Goal: Transaction & Acquisition: Obtain resource

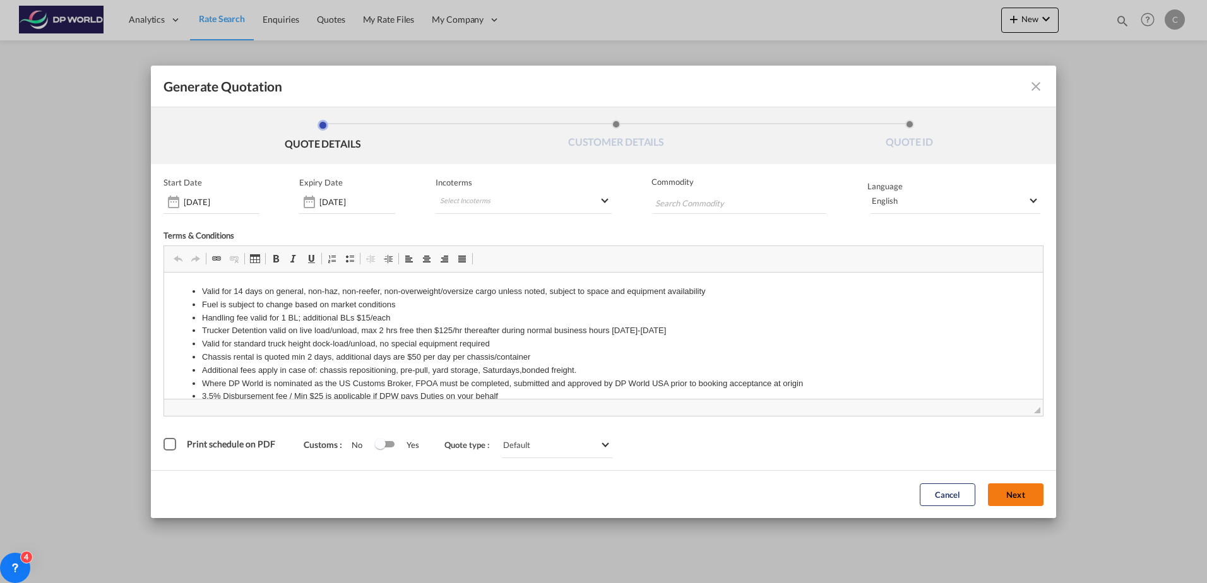
click at [1008, 497] on button "Next" at bounding box center [1016, 494] width 56 height 23
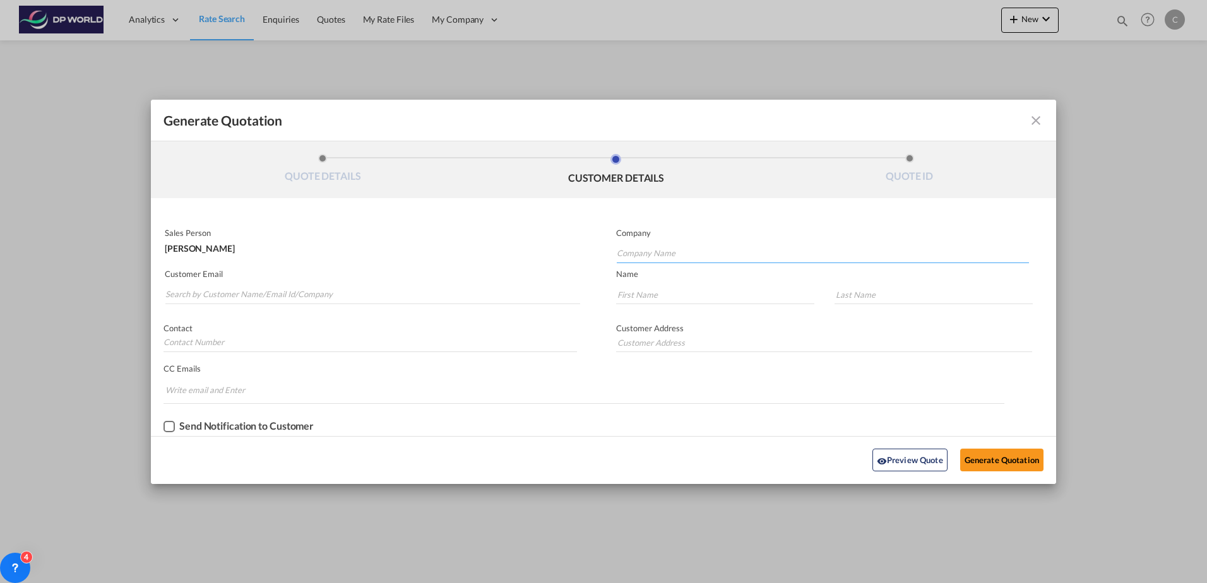
click at [647, 252] on input "Company Name" at bounding box center [823, 253] width 412 height 19
type input "Kiel Seating"
click at [658, 290] on input "Generate QuotationQUOTE ..." at bounding box center [715, 294] width 198 height 19
type input "[PERSON_NAME]"
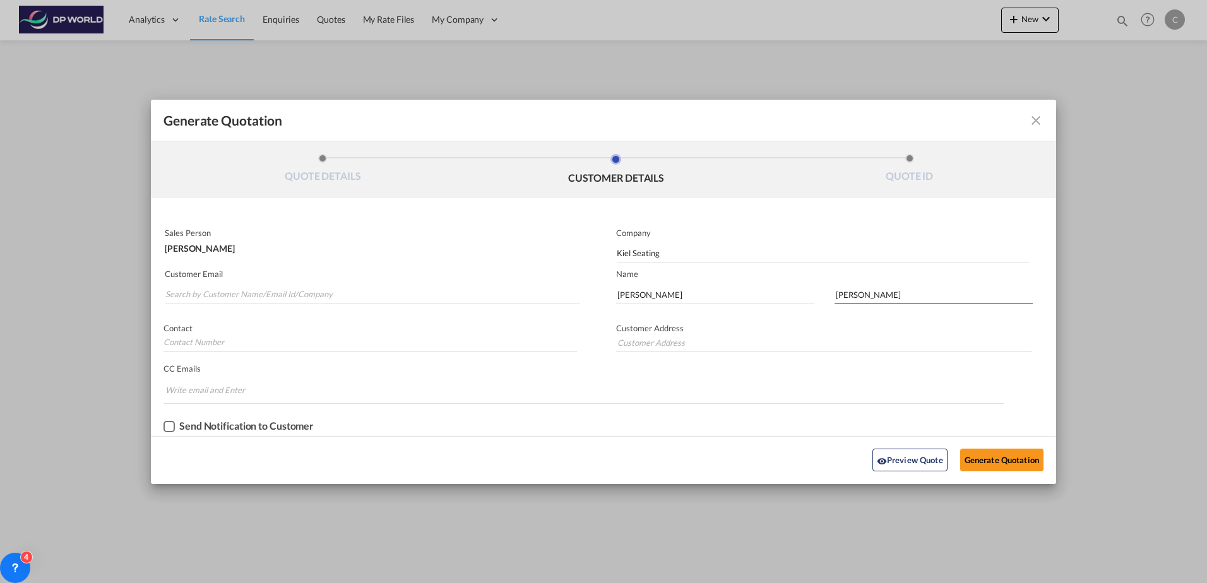
click at [283, 281] on md-autocomplete-wrap "Generate QuotationQUOTE ..." at bounding box center [372, 291] width 415 height 25
click at [283, 290] on input "Search by Customer Name/Email Id/Company" at bounding box center [372, 294] width 415 height 19
paste input "[PERSON_NAME][EMAIL_ADDRESS][PERSON_NAME][DOMAIN_NAME]"
type input "[PERSON_NAME][EMAIL_ADDRESS][PERSON_NAME][DOMAIN_NAME]"
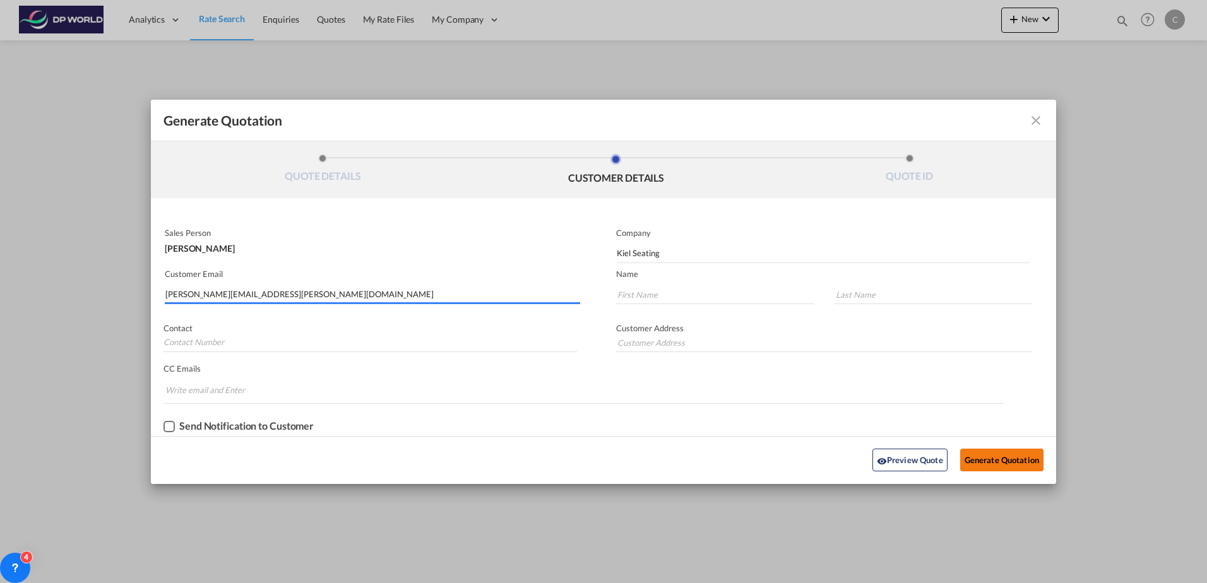
type input "[PERSON_NAME][EMAIL_ADDRESS][PERSON_NAME][DOMAIN_NAME]"
click at [1016, 467] on button "Generate Quotation" at bounding box center [1001, 460] width 83 height 23
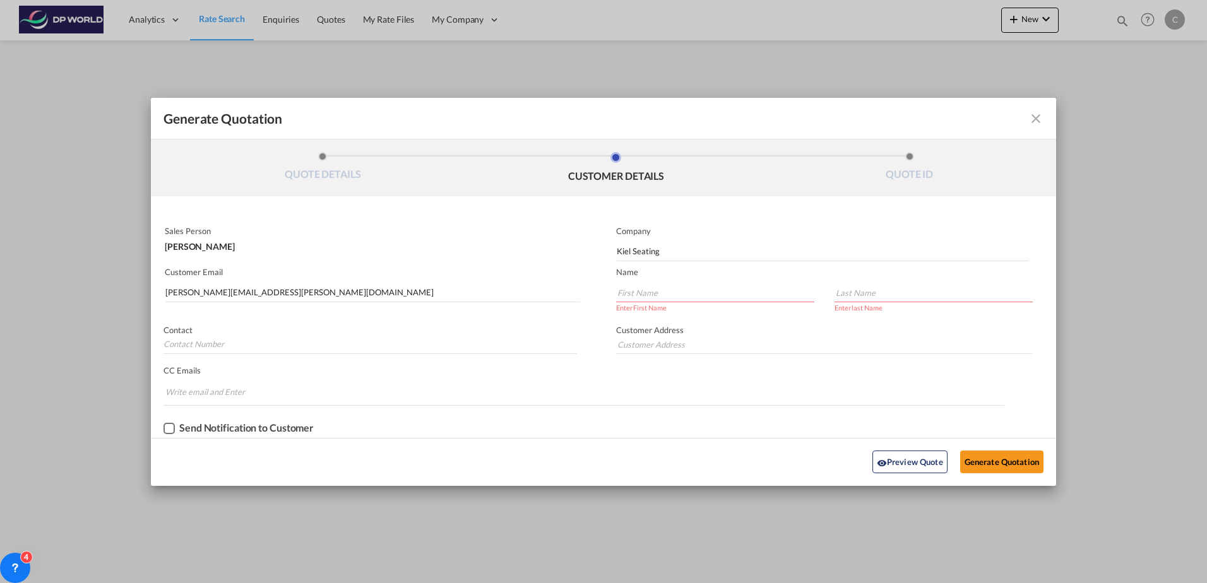
click at [697, 298] on input "Generate QuotationQUOTE ..." at bounding box center [715, 292] width 198 height 19
type input "[PERSON_NAME]"
click at [986, 455] on button "Generate Quotation" at bounding box center [1001, 460] width 83 height 23
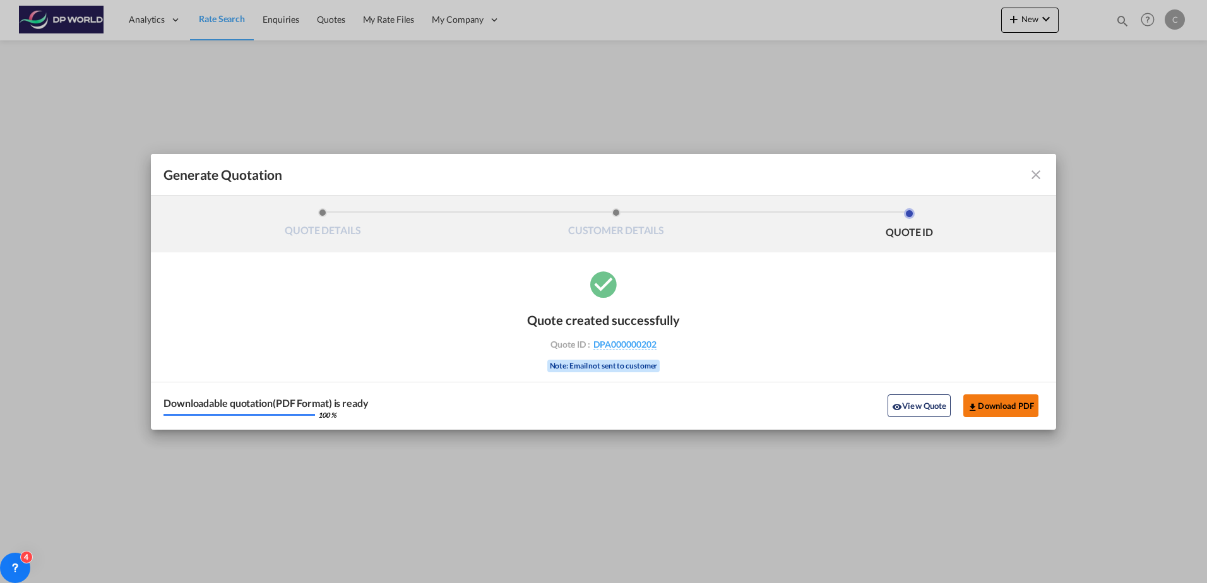
click at [970, 406] on md-icon "icon-download" at bounding box center [972, 407] width 10 height 10
click at [1034, 174] on md-icon "icon-close fg-AAA8AD cursor m-0" at bounding box center [1035, 174] width 15 height 15
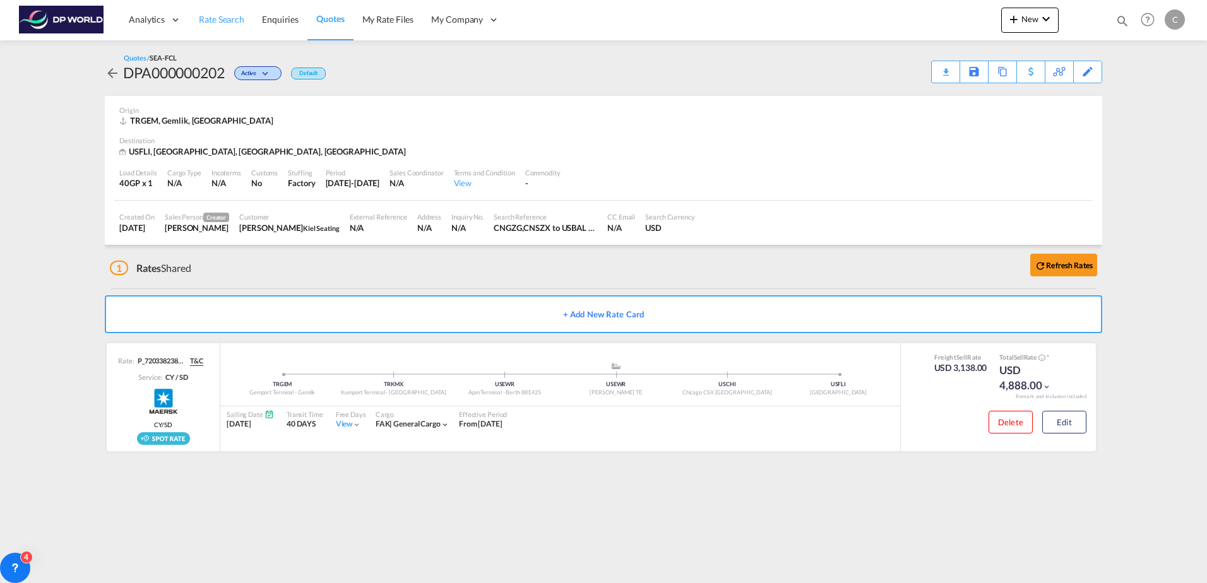
click at [232, 21] on span "Rate Search" at bounding box center [221, 19] width 45 height 11
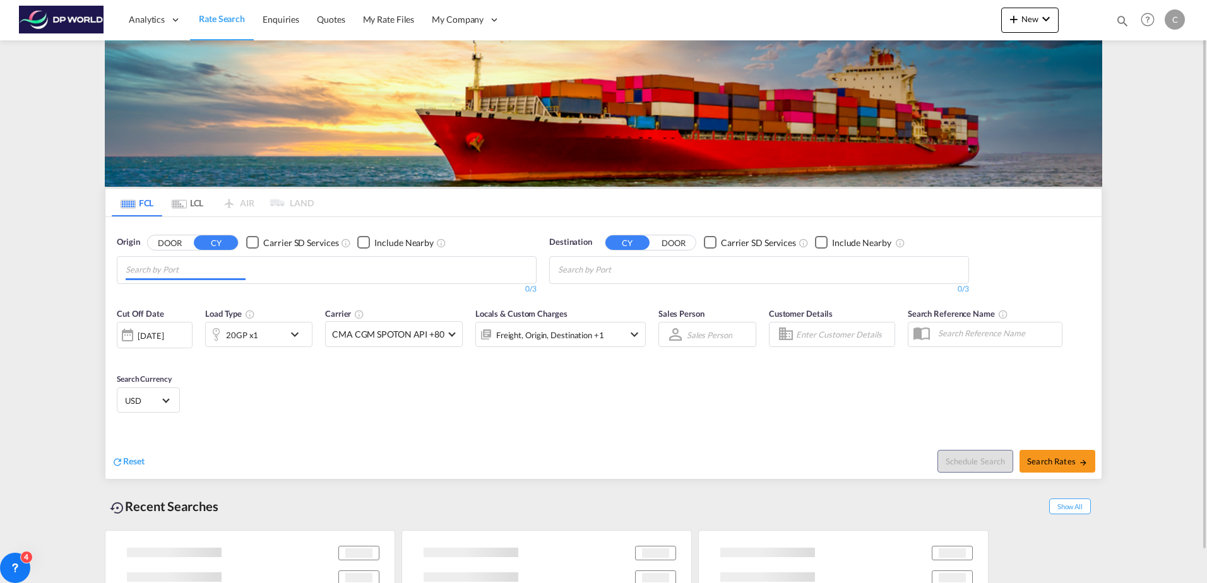
click at [200, 269] on input "Chips input." at bounding box center [186, 270] width 120 height 20
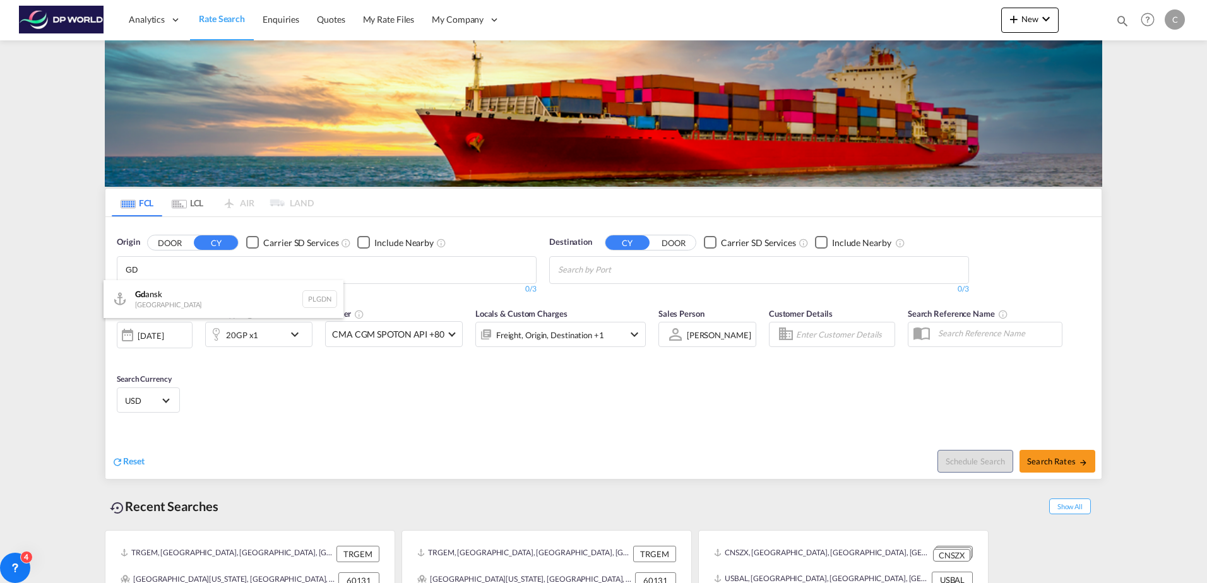
type input "G"
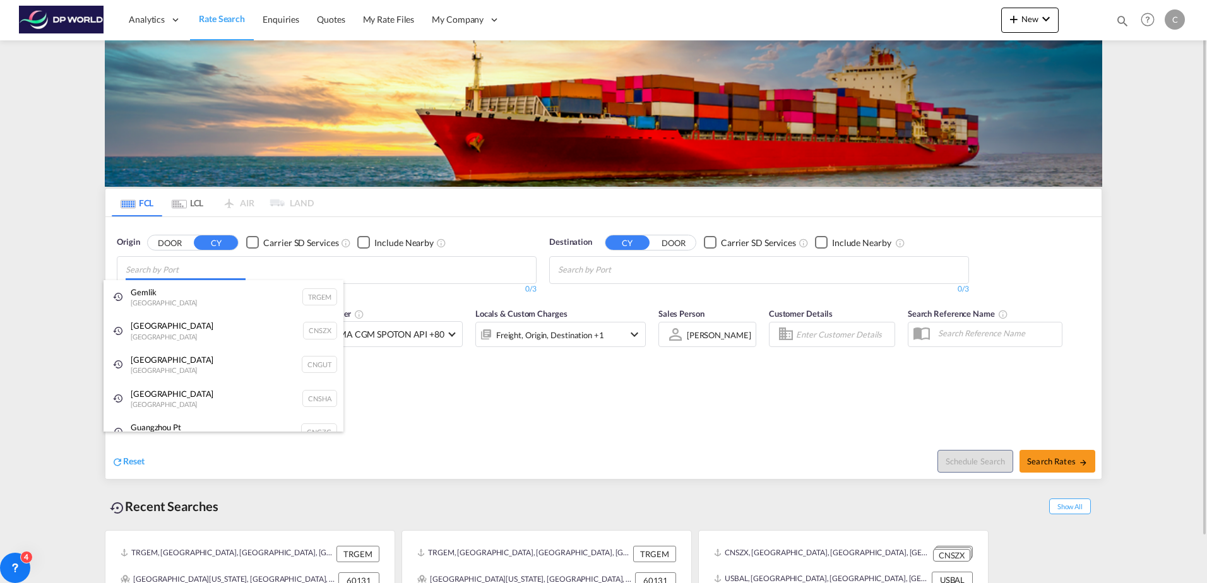
click at [213, 278] on body "Analytics Dashboard Rate Search Enquiries Quotes My Rate Files My Company" at bounding box center [603, 291] width 1207 height 583
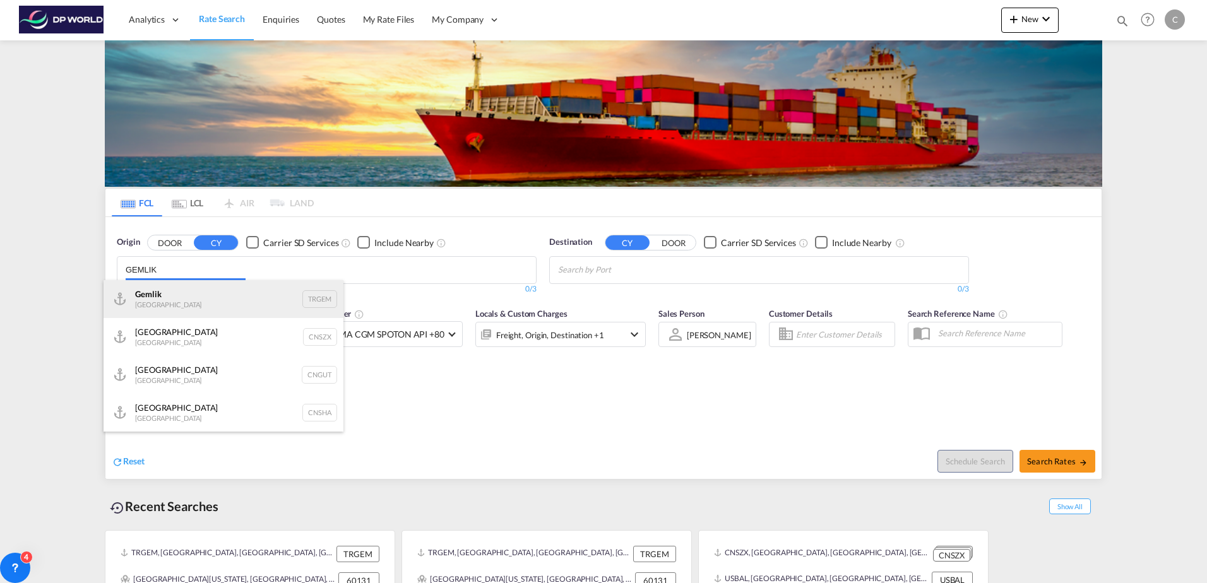
type input "GEMLIK"
click at [204, 304] on div "Gemlik Turkey TRGEM" at bounding box center [223, 299] width 240 height 38
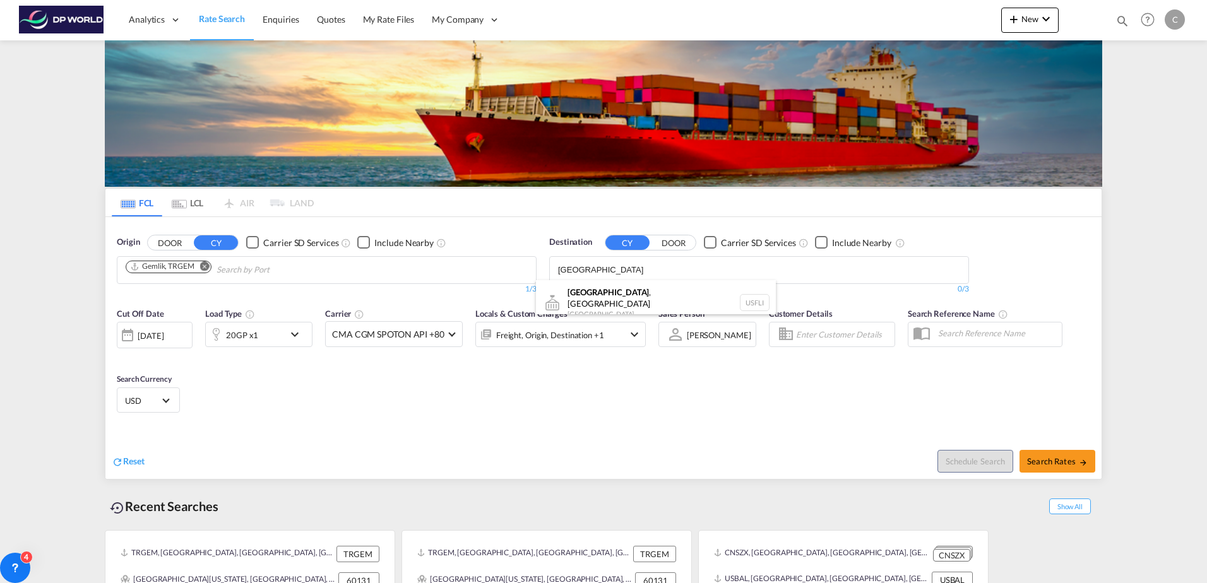
type input "[GEOGRAPHIC_DATA]"
click at [668, 240] on button "DOOR" at bounding box center [673, 242] width 44 height 15
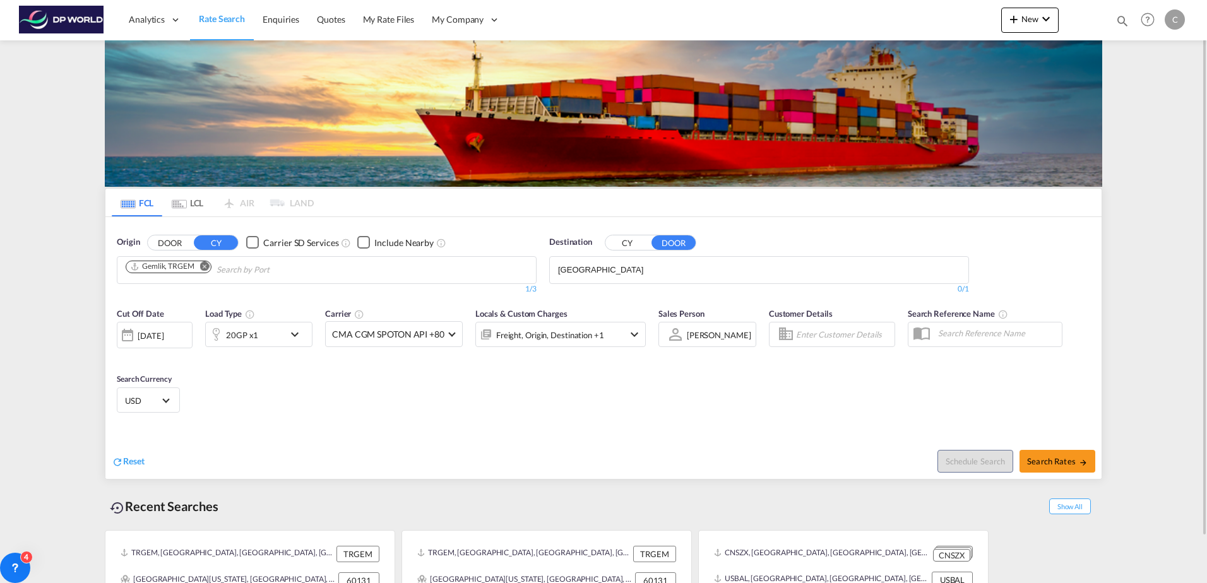
click at [641, 266] on body "Analytics Dashboard Rate Search Enquiries Quotes My Rate Files My Company" at bounding box center [603, 291] width 1207 height 583
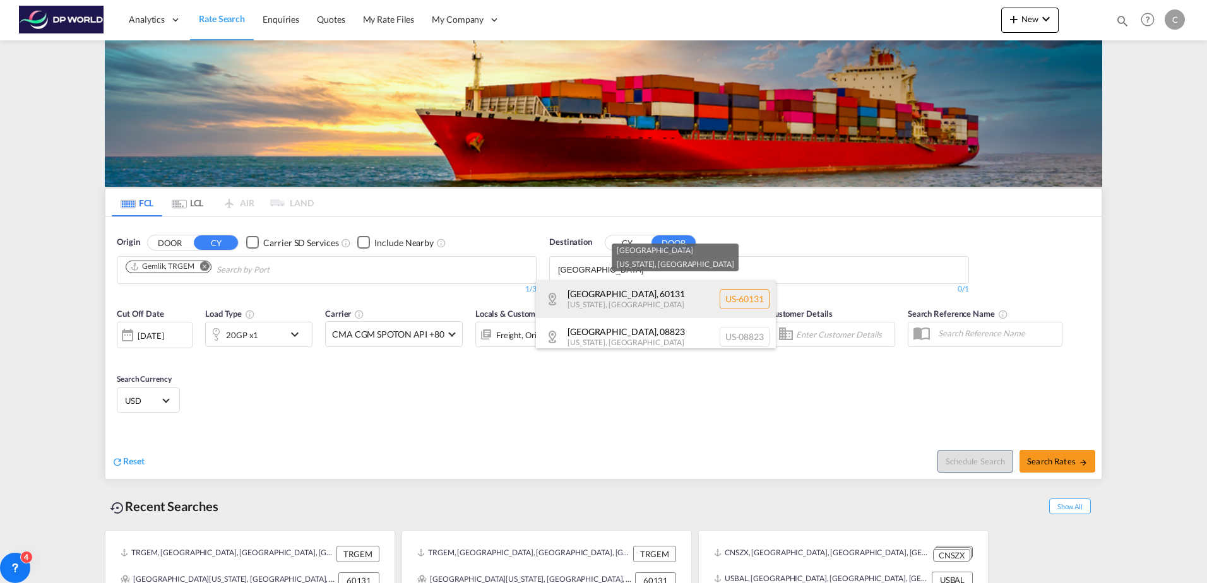
click at [644, 304] on div "[GEOGRAPHIC_DATA][US_STATE] , [GEOGRAPHIC_DATA] [GEOGRAPHIC_DATA]-60131" at bounding box center [656, 299] width 240 height 38
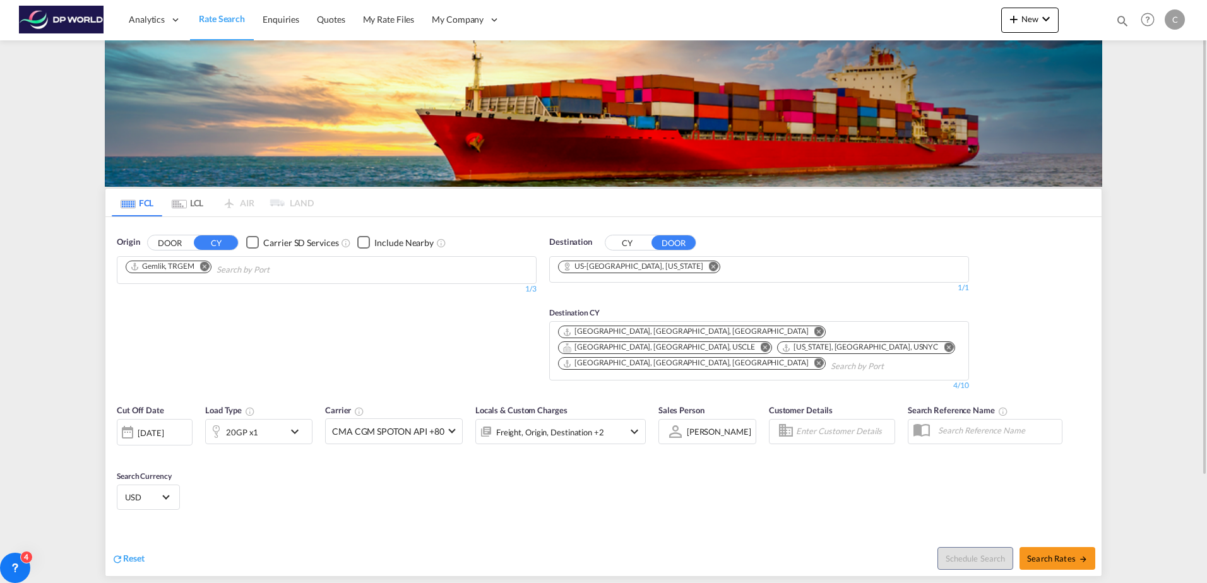
click at [830, 357] on input "Chips input." at bounding box center [890, 367] width 120 height 20
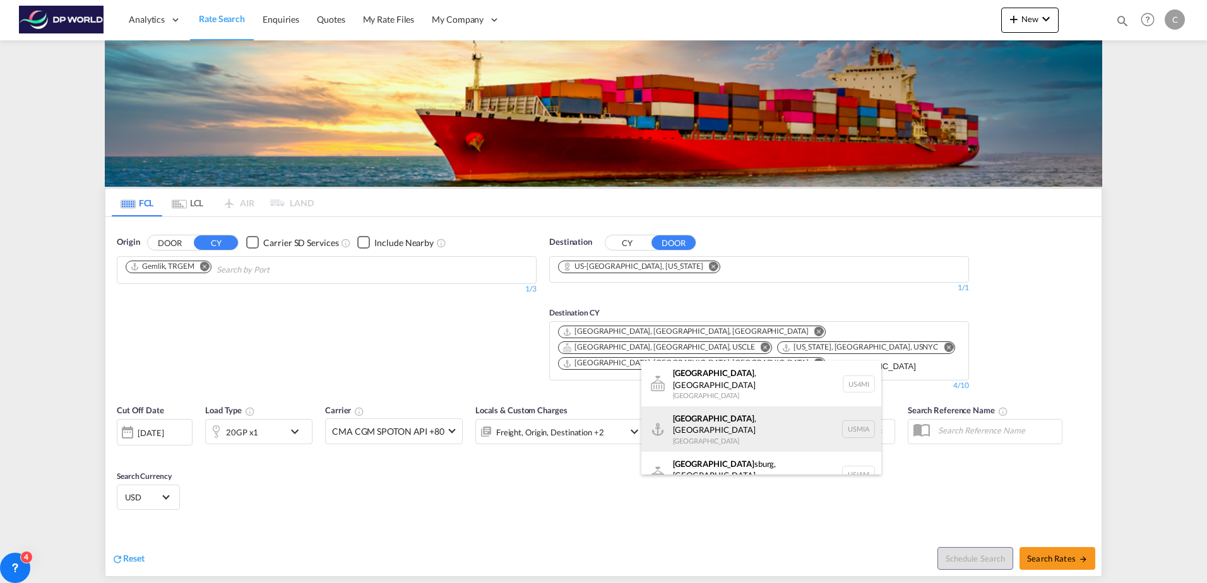
type input "[GEOGRAPHIC_DATA]"
click at [752, 416] on div "[GEOGRAPHIC_DATA] , [GEOGRAPHIC_DATA] [GEOGRAPHIC_DATA] USMIA" at bounding box center [761, 428] width 240 height 45
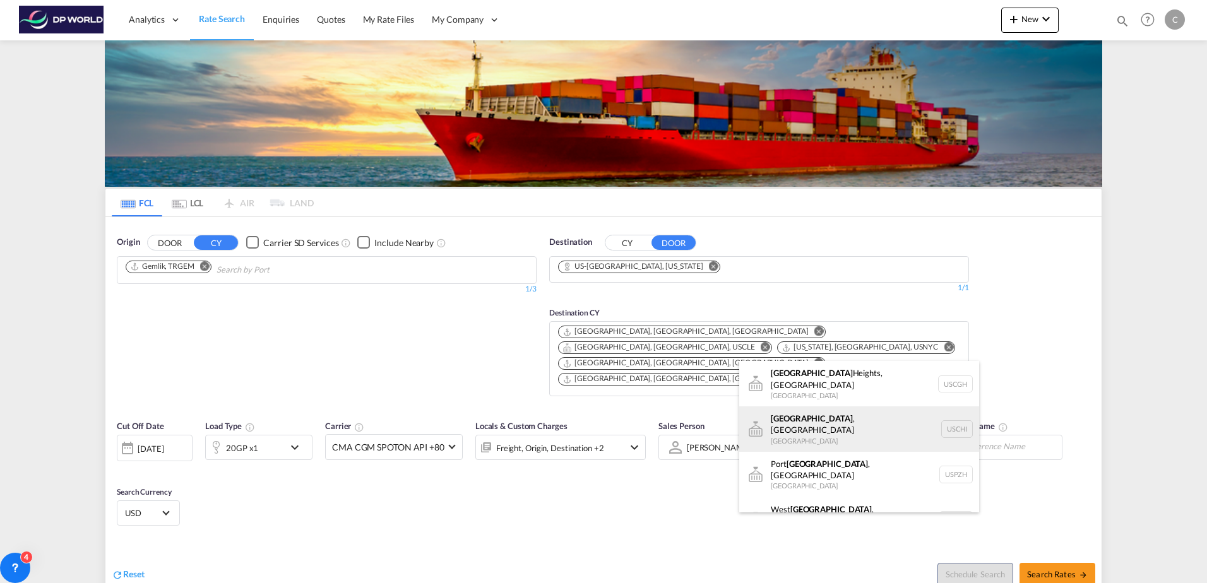
type input "[GEOGRAPHIC_DATA]"
click at [863, 406] on div "[GEOGRAPHIC_DATA] , IL United States USCHI" at bounding box center [859, 428] width 240 height 45
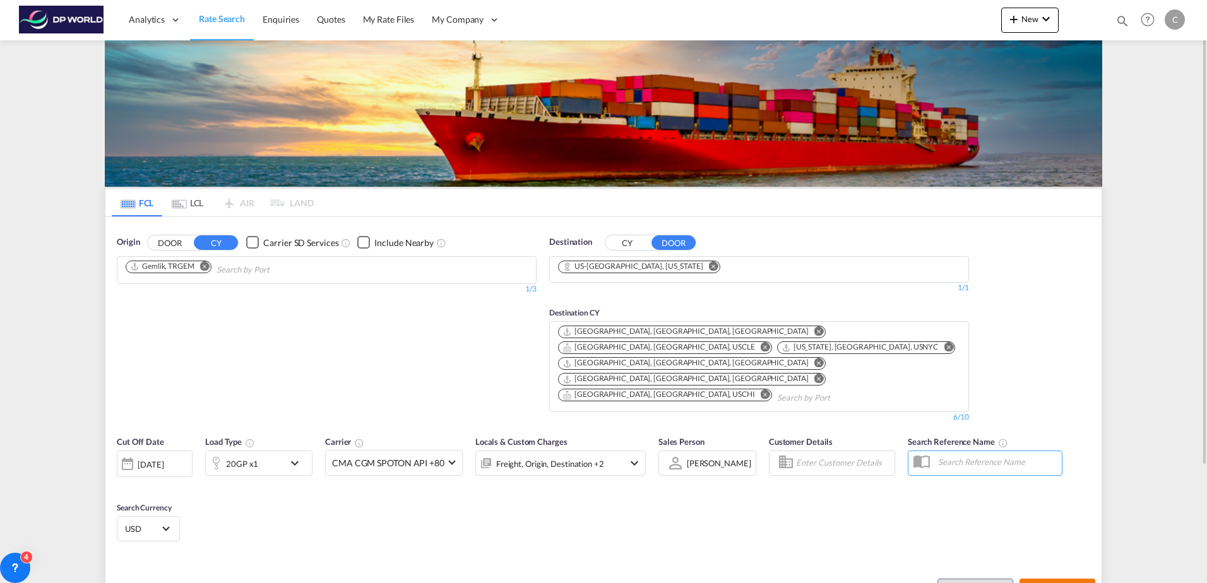
click at [1038, 579] on button "Search Rates" at bounding box center [1057, 590] width 76 height 23
type input "TRGEM to 60131 / [DATE]"
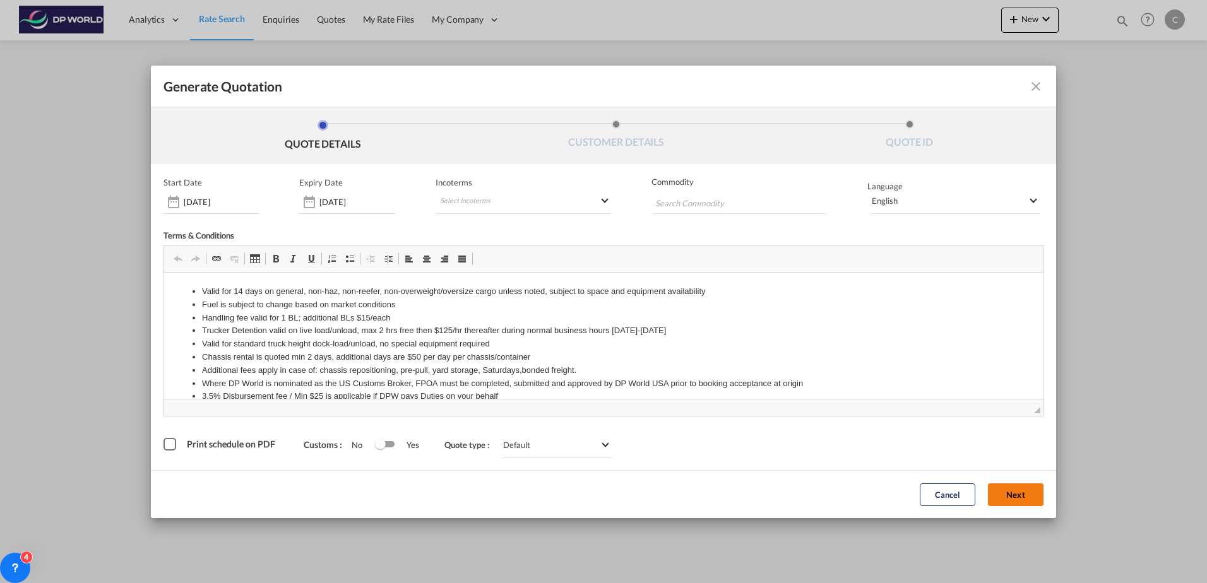
click at [988, 495] on button "Next" at bounding box center [1016, 494] width 56 height 23
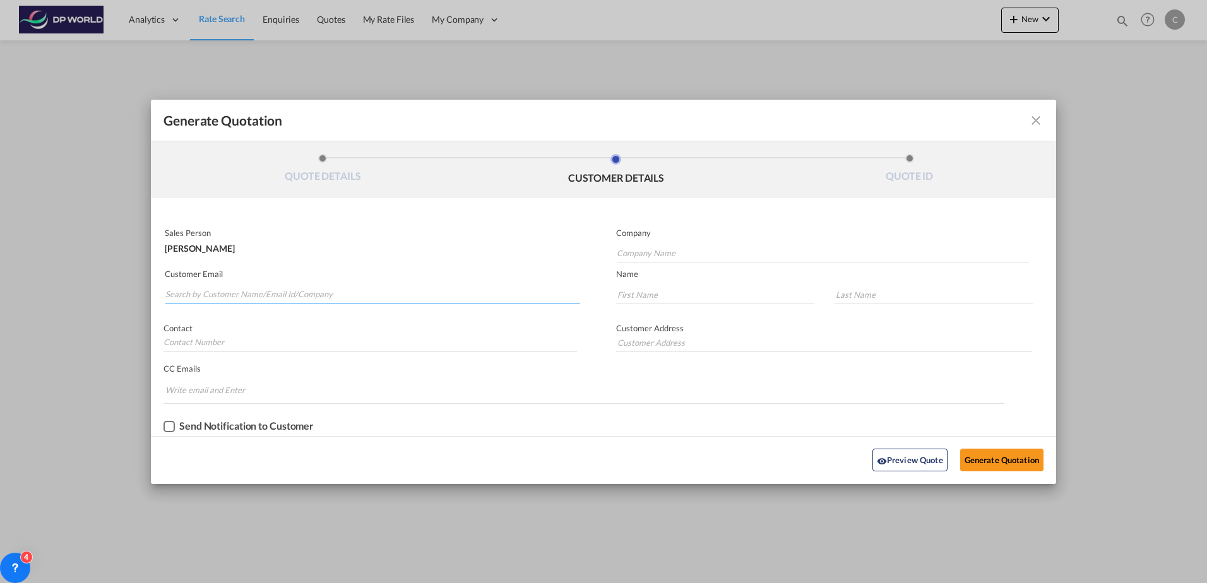
click at [252, 289] on input "Search by Customer Name/Email Id/Company" at bounding box center [372, 294] width 415 height 19
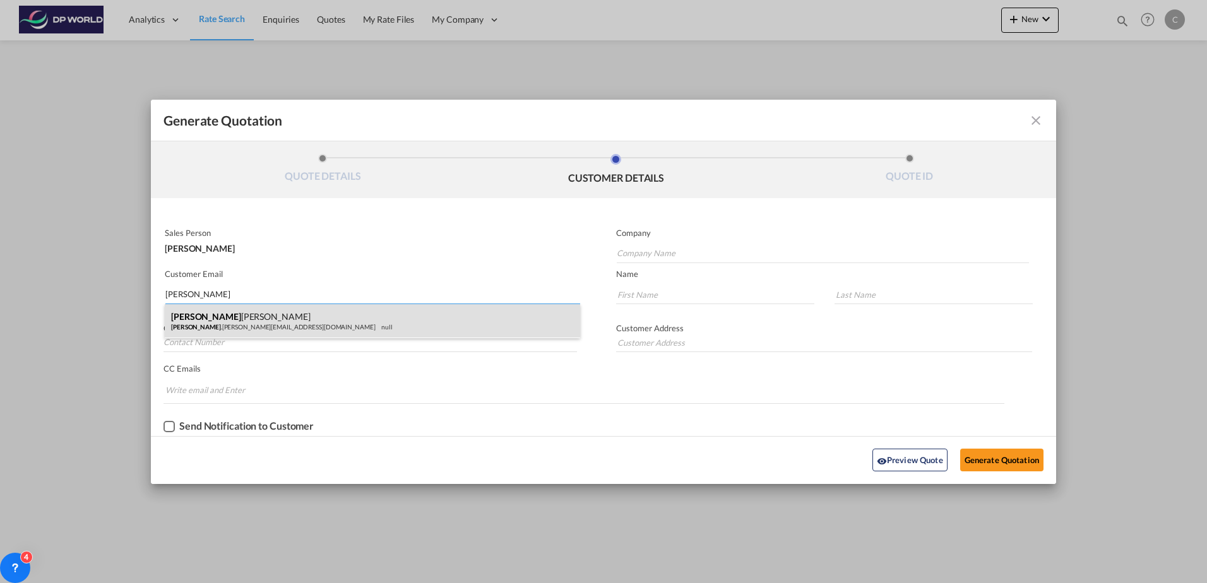
type input "[PERSON_NAME]"
click at [269, 319] on div "[PERSON_NAME] [PERSON_NAME] .[PERSON_NAME][EMAIL_ADDRESS][DOMAIN_NAME] null" at bounding box center [372, 321] width 415 height 34
type input "Kiel Seating"
type input "[PERSON_NAME][EMAIL_ADDRESS][PERSON_NAME][DOMAIN_NAME]"
type input "[PERSON_NAME]"
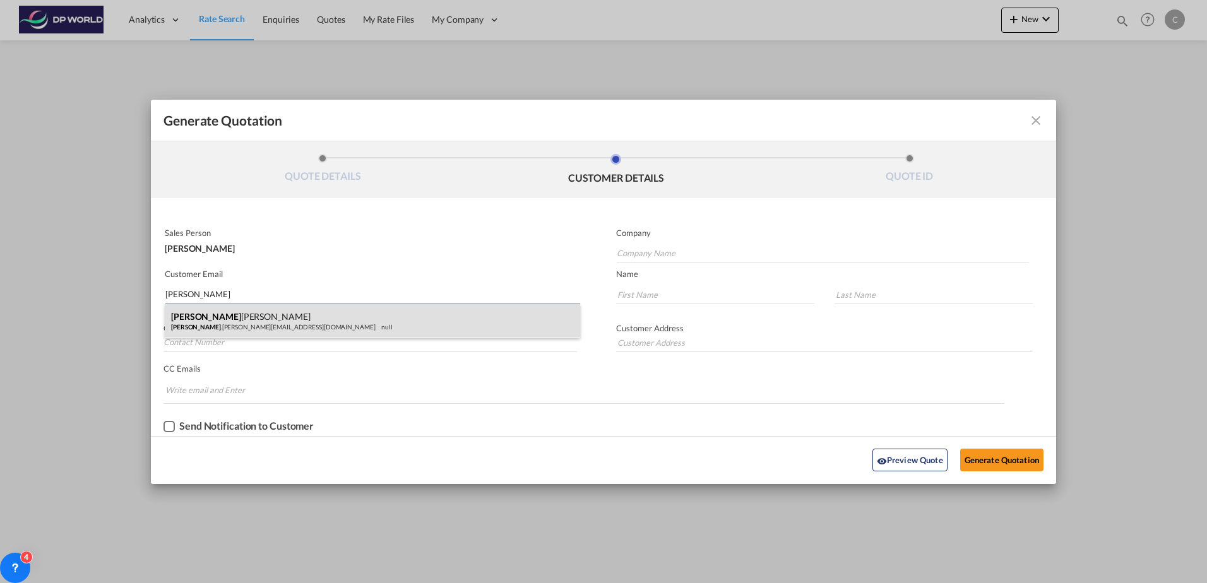
type input "[PERSON_NAME]"
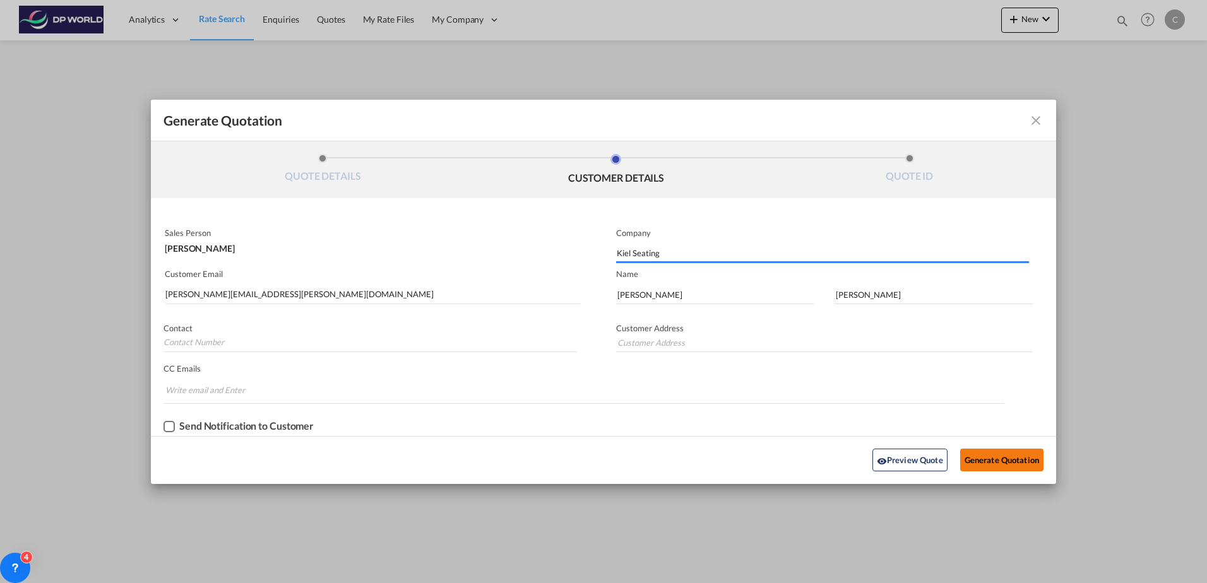
click at [1021, 467] on button "Generate Quotation" at bounding box center [1001, 460] width 83 height 23
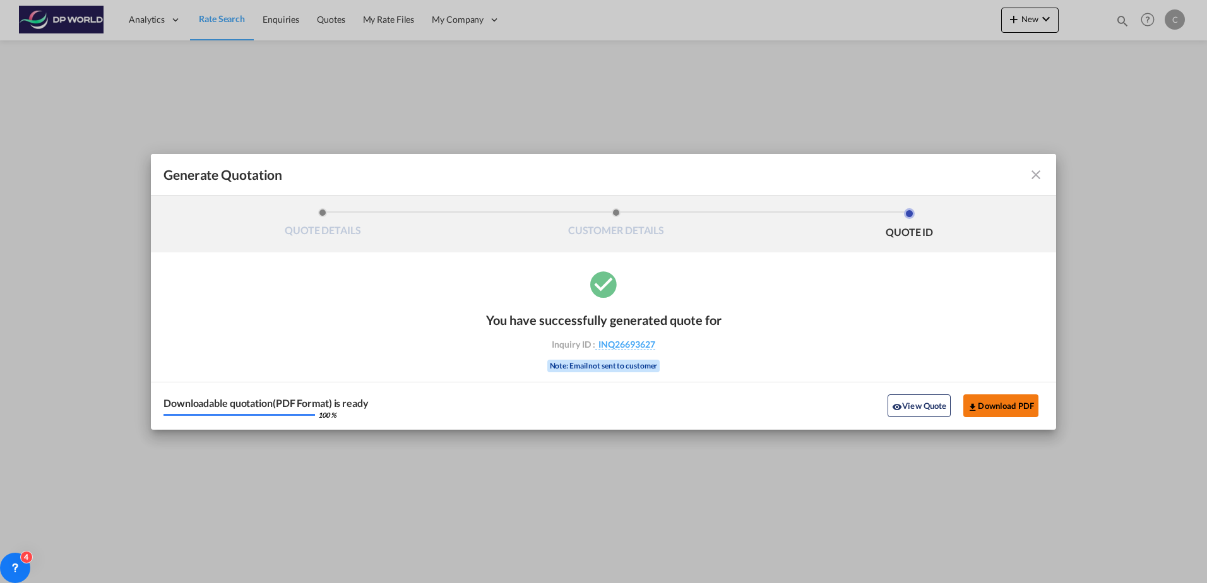
click at [974, 406] on md-icon "icon-download" at bounding box center [972, 407] width 10 height 10
click at [1031, 174] on md-icon "icon-close fg-AAA8AD cursor m-0" at bounding box center [1035, 174] width 15 height 15
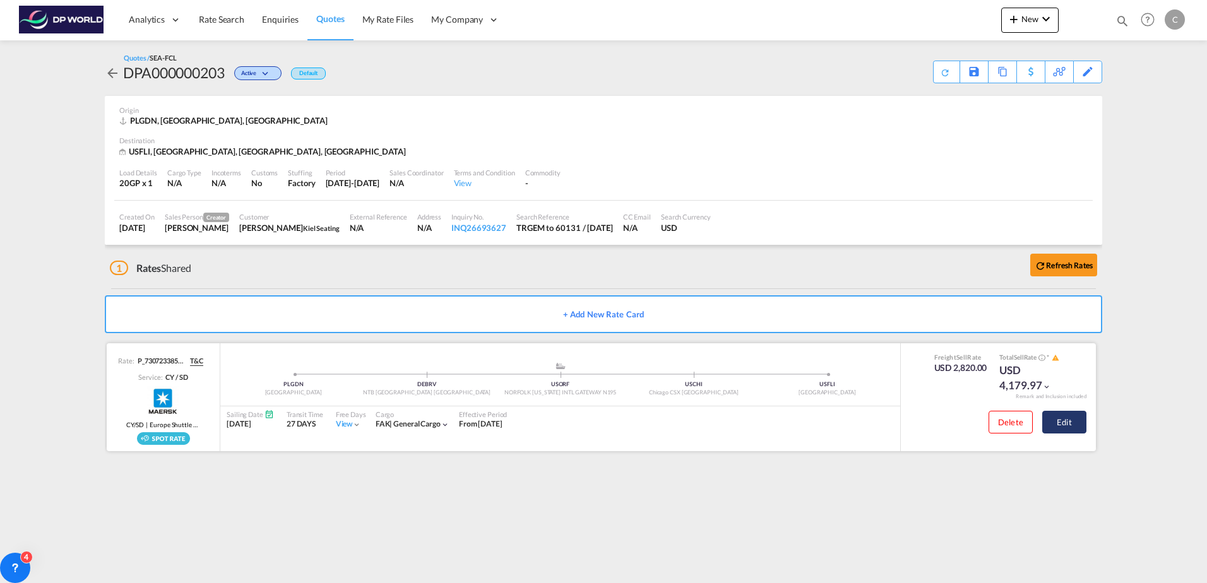
click at [1050, 427] on button "Edit" at bounding box center [1064, 422] width 44 height 23
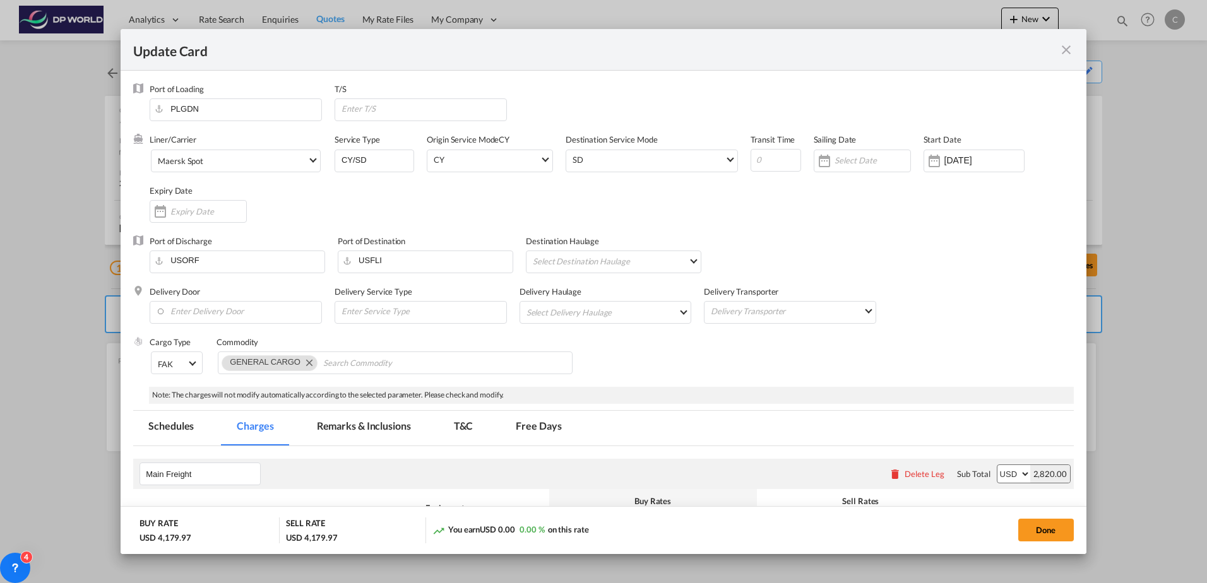
click at [397, 198] on div "Liner/Carrier Maersk Spot 2HM LOGISTICS D.O.O AAXL GLOBAL SHIPPING LINES LLC [P…" at bounding box center [612, 184] width 924 height 101
click at [1067, 49] on md-icon "icon-close fg-AAA8AD m-0 pointer" at bounding box center [1065, 49] width 15 height 15
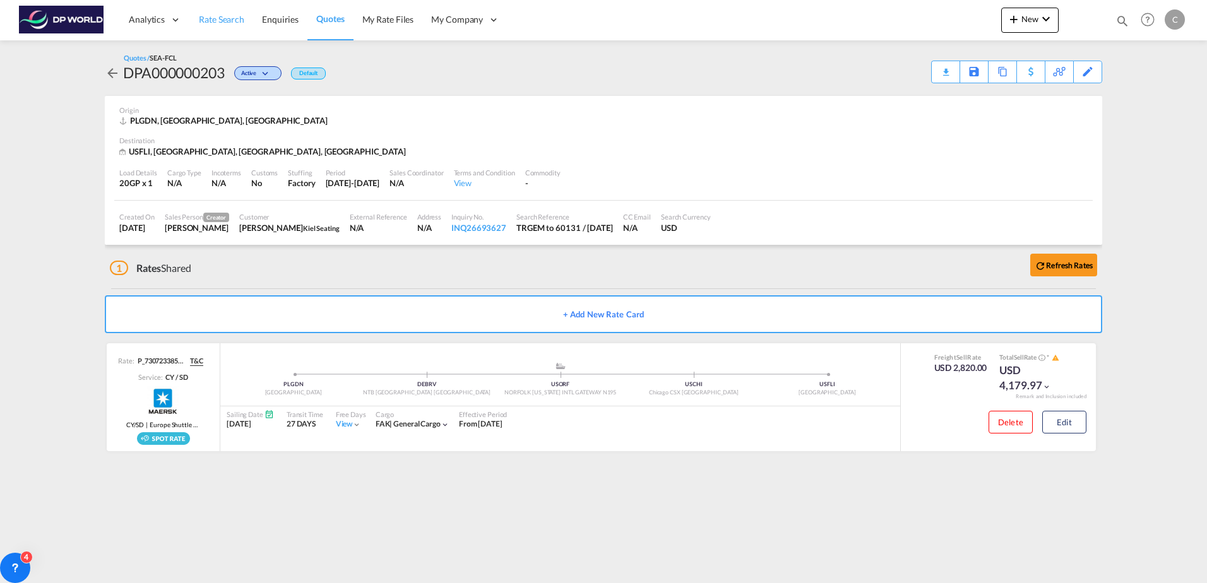
click at [206, 23] on span "Rate Search" at bounding box center [221, 19] width 45 height 11
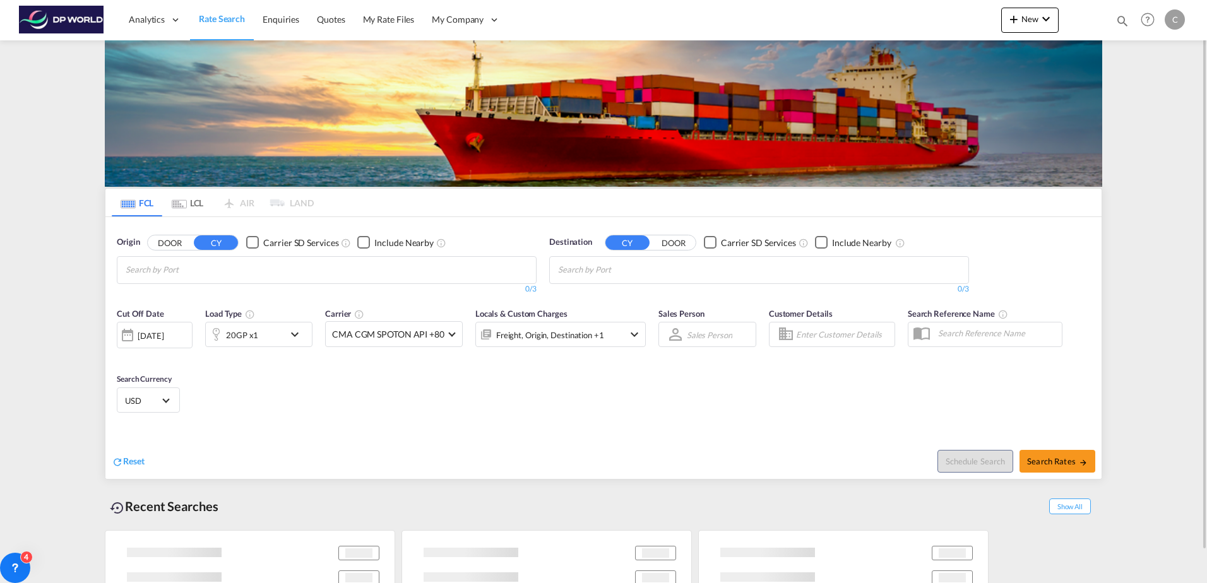
click at [241, 345] on div "20GP x1" at bounding box center [245, 334] width 78 height 25
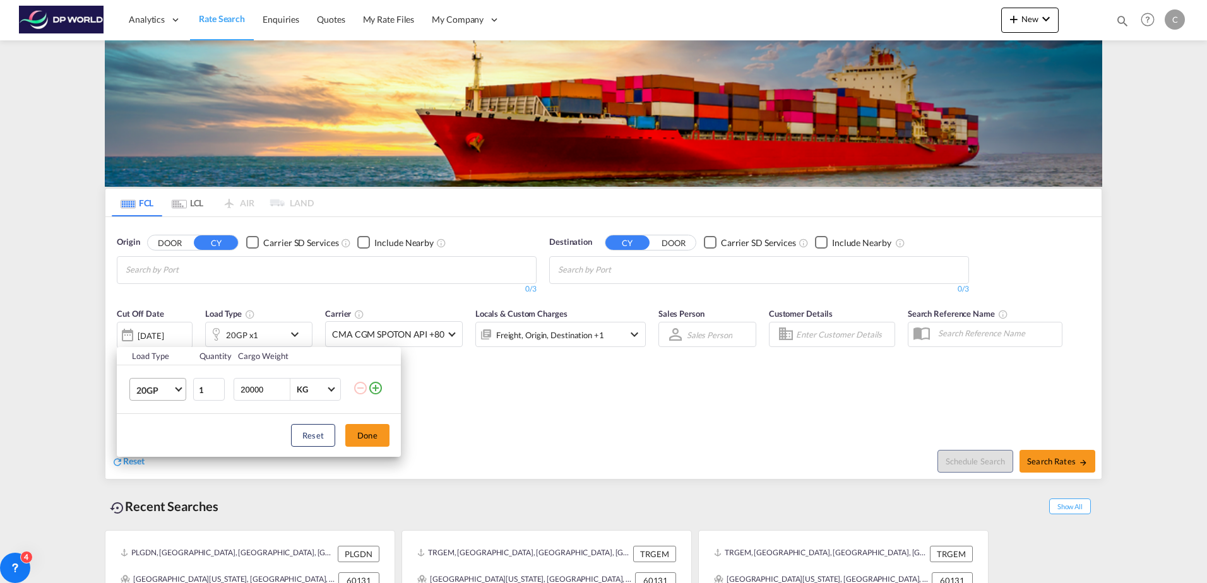
click at [179, 398] on md-select-value "20GP" at bounding box center [160, 389] width 50 height 21
click at [170, 452] on md-option "40HC" at bounding box center [169, 450] width 86 height 30
click at [365, 440] on button "Done" at bounding box center [367, 435] width 44 height 23
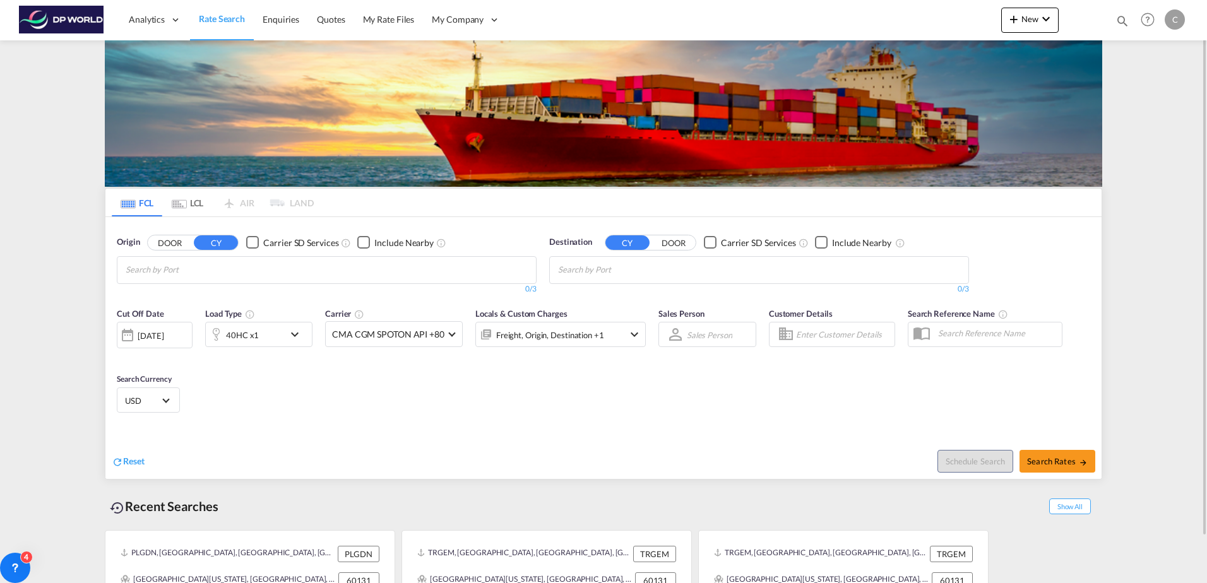
click at [237, 273] on input "Chips input." at bounding box center [186, 270] width 120 height 20
type input "gdansk"
click at [235, 299] on div "Gdansk [GEOGRAPHIC_DATA] PLGDN" at bounding box center [223, 299] width 240 height 38
drag, startPoint x: 677, startPoint y: 240, endPoint x: 654, endPoint y: 261, distance: 31.3
click at [678, 240] on button "DOOR" at bounding box center [673, 242] width 44 height 15
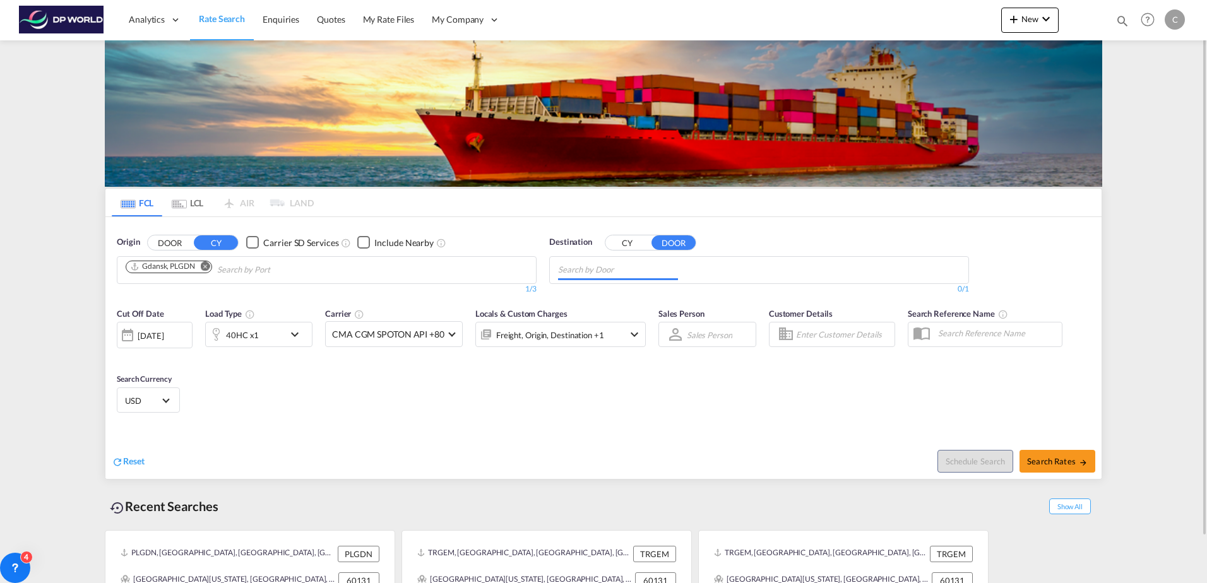
click at [634, 273] on input "Chips input." at bounding box center [618, 270] width 120 height 20
type input "d"
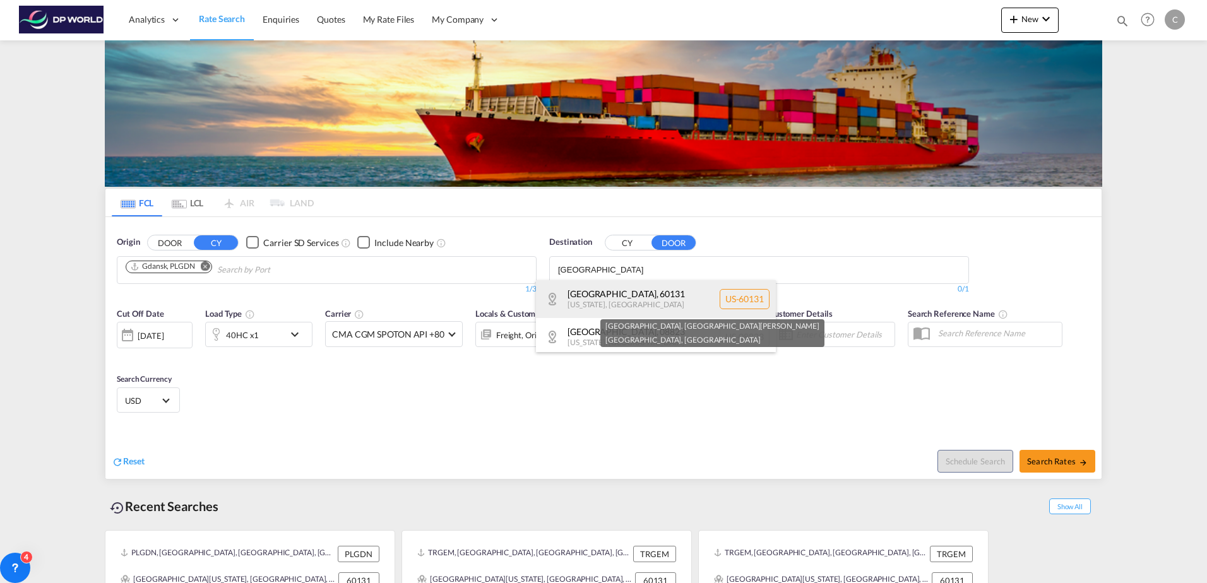
type input "[GEOGRAPHIC_DATA]"
click at [607, 291] on div "[GEOGRAPHIC_DATA][US_STATE] , [GEOGRAPHIC_DATA] [GEOGRAPHIC_DATA]-60131" at bounding box center [656, 299] width 240 height 38
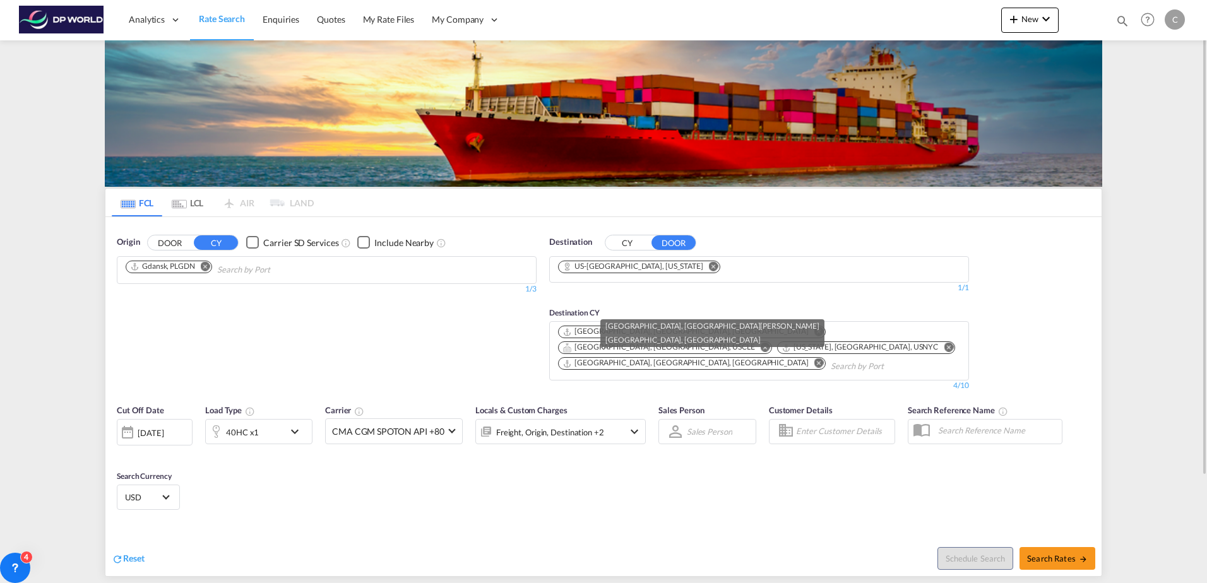
click at [830, 357] on input "Chips input." at bounding box center [890, 367] width 120 height 20
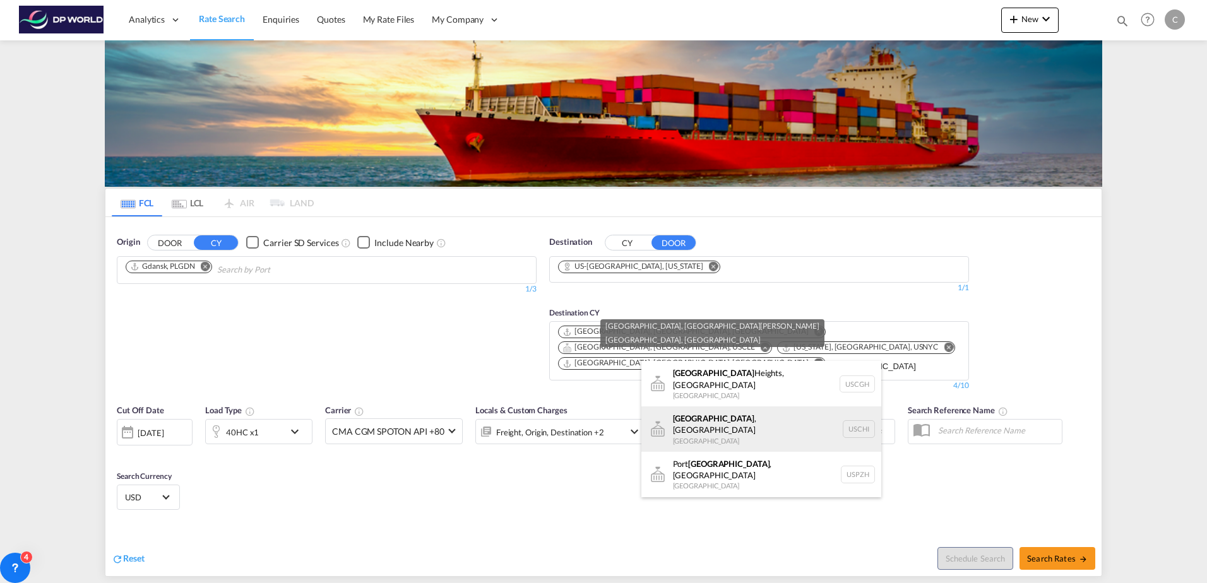
type input "[GEOGRAPHIC_DATA]"
click at [732, 416] on div "[GEOGRAPHIC_DATA] , IL United States USCHI" at bounding box center [761, 428] width 240 height 45
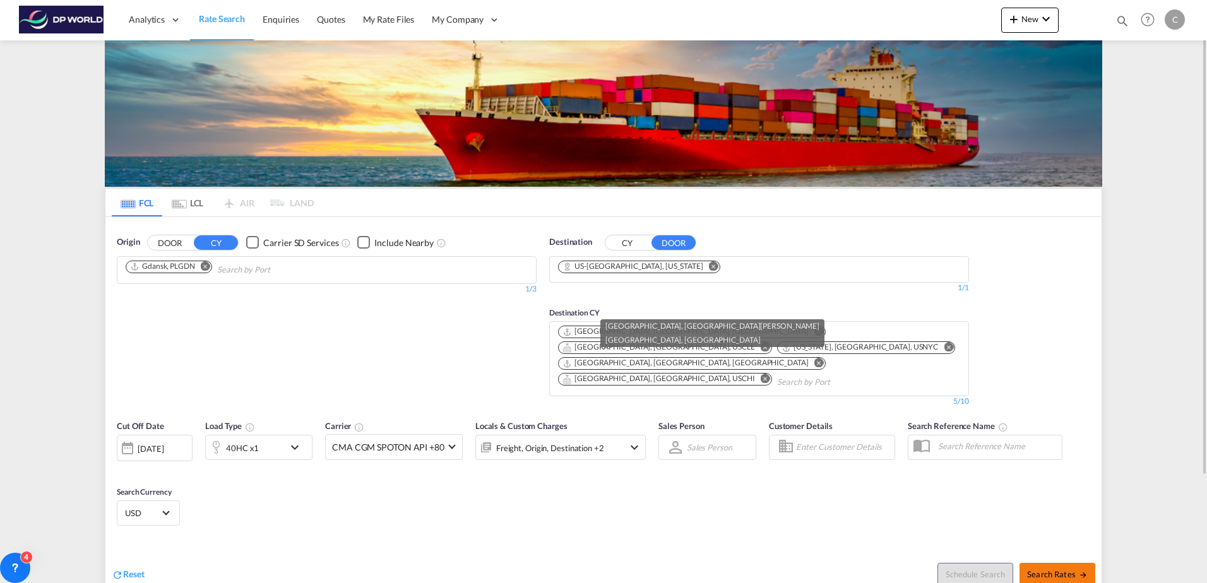
click at [1049, 569] on span "Search Rates" at bounding box center [1057, 574] width 61 height 10
type input "PLGDN to 60131 / [DATE]"
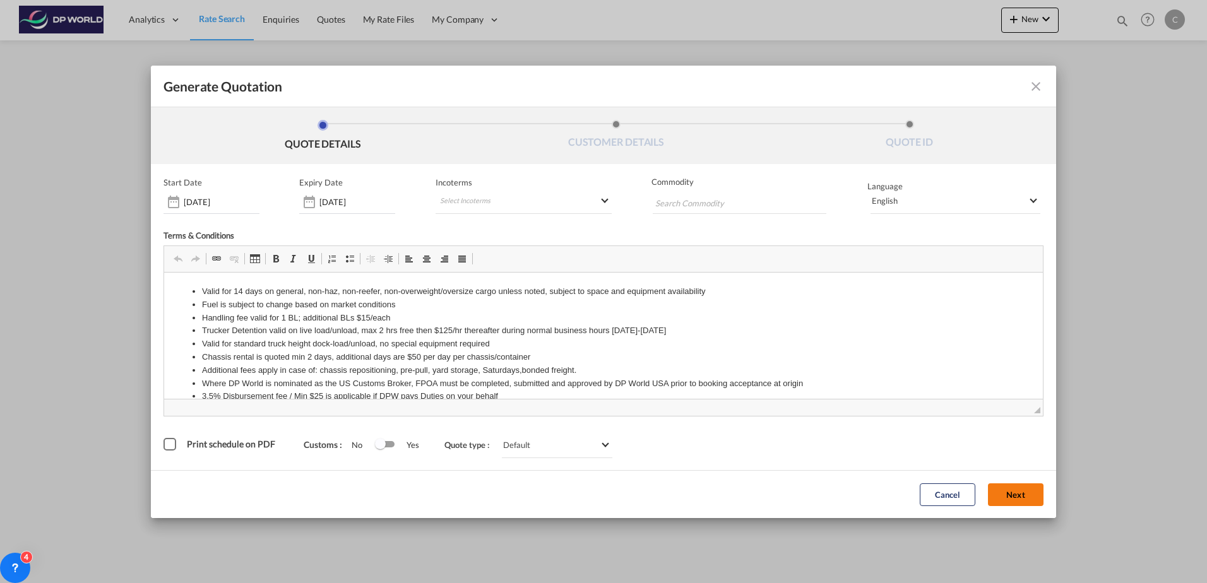
click at [1015, 487] on button "Next" at bounding box center [1016, 494] width 56 height 23
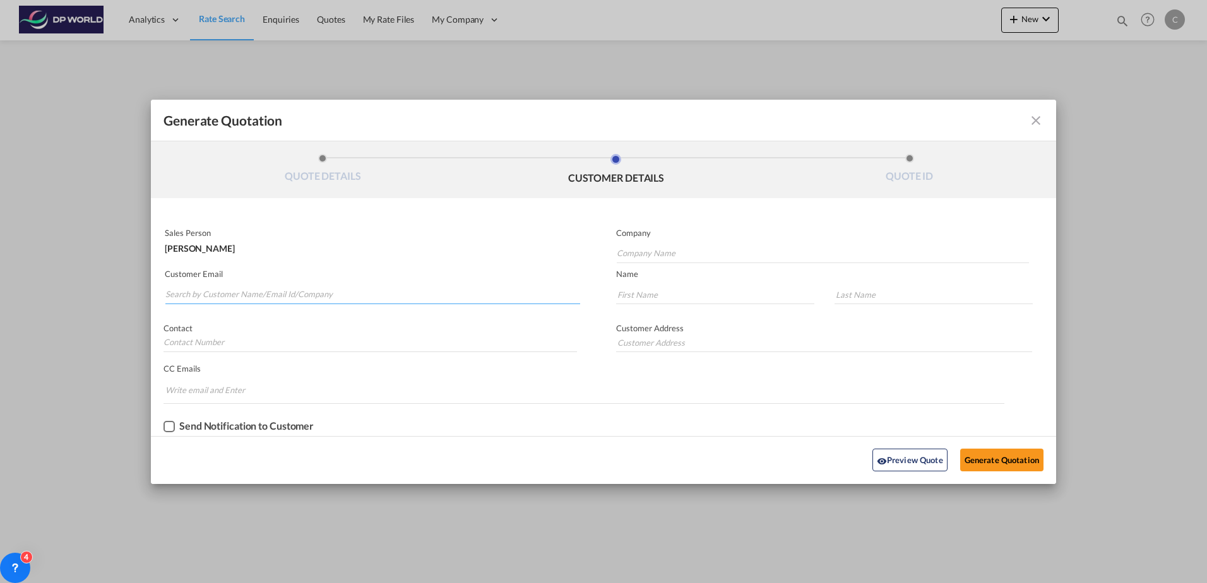
click at [317, 297] on input "Search by Customer Name/Email Id/Company" at bounding box center [372, 294] width 415 height 19
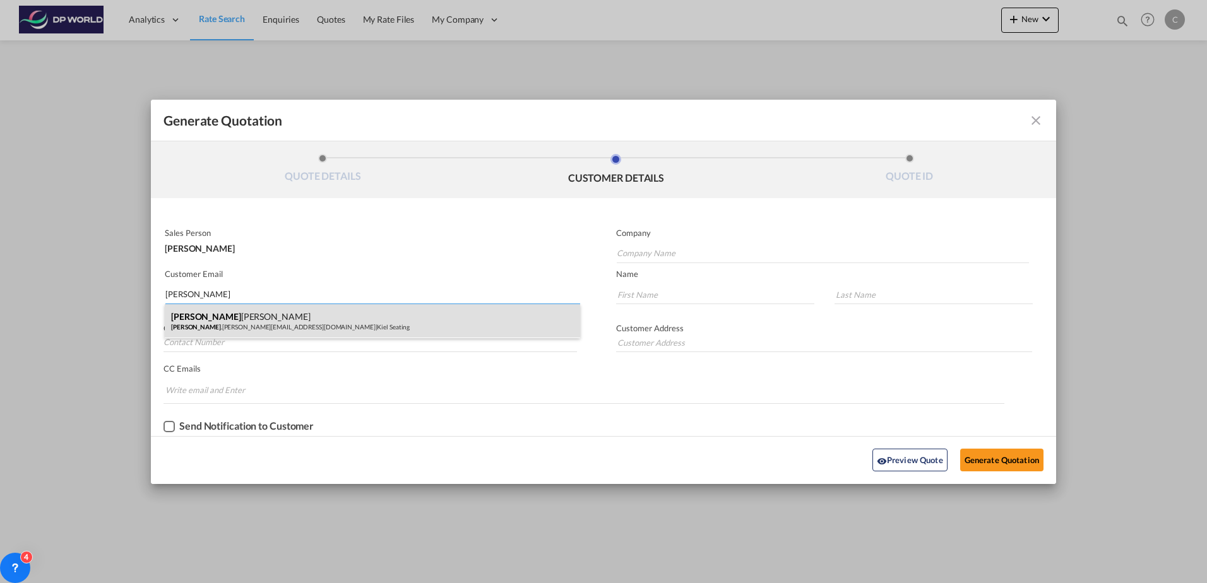
type input "[PERSON_NAME]"
click at [269, 322] on div "[PERSON_NAME] [PERSON_NAME] .[PERSON_NAME][EMAIL_ADDRESS][DOMAIN_NAME] | Kiel S…" at bounding box center [372, 321] width 415 height 34
type input "Kiel Seating"
type input "[PERSON_NAME][EMAIL_ADDRESS][PERSON_NAME][DOMAIN_NAME]"
type input "[PERSON_NAME]"
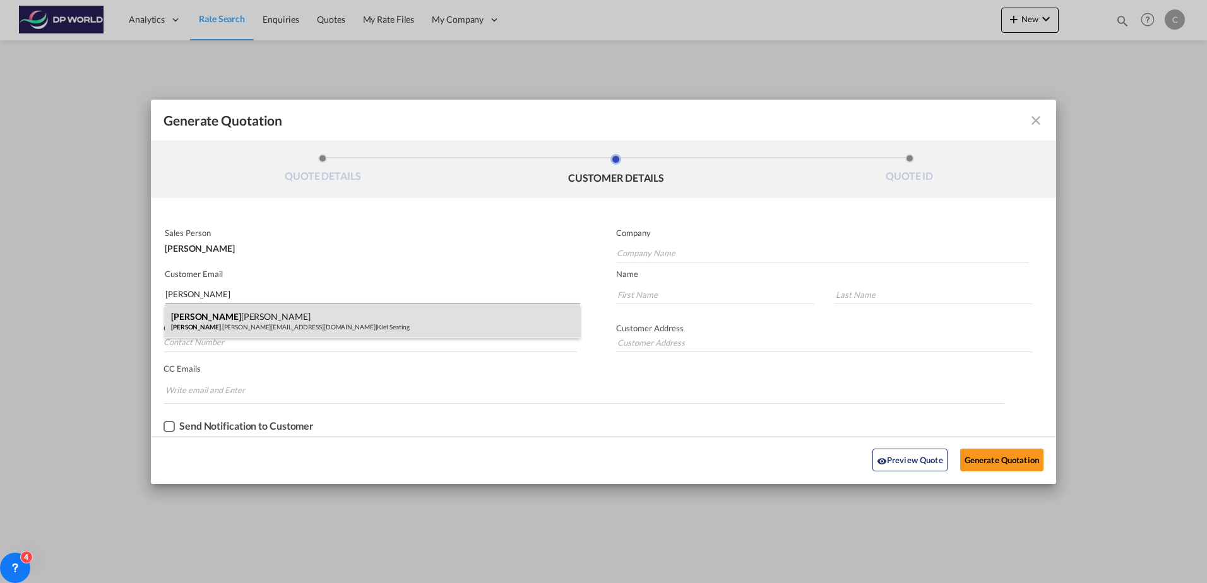
type input "[PERSON_NAME]"
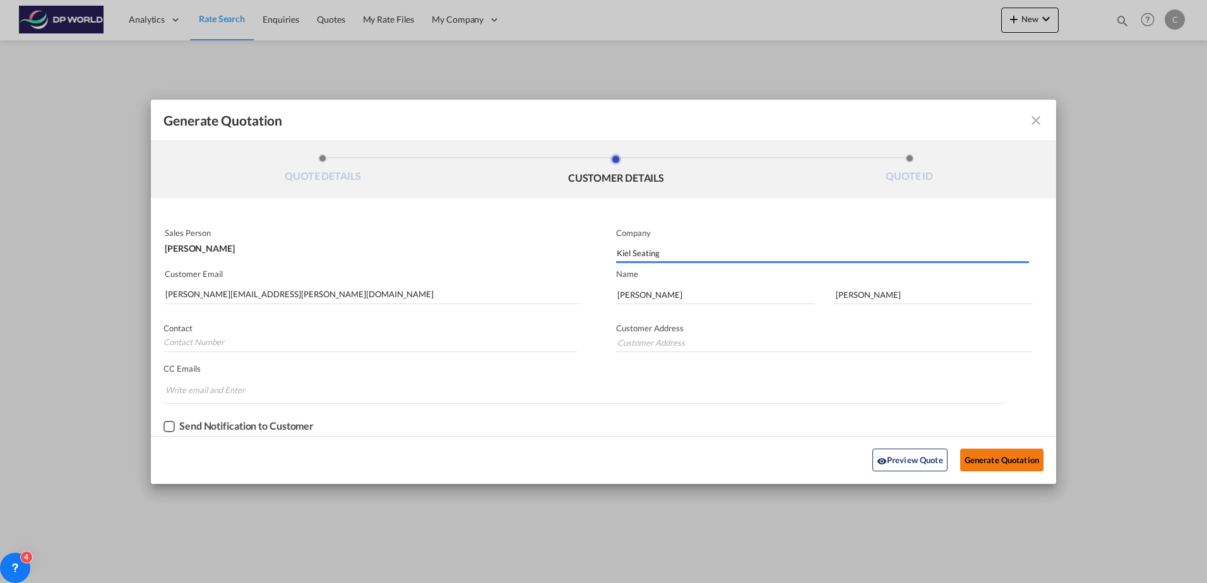
click at [979, 458] on button "Generate Quotation" at bounding box center [1001, 460] width 83 height 23
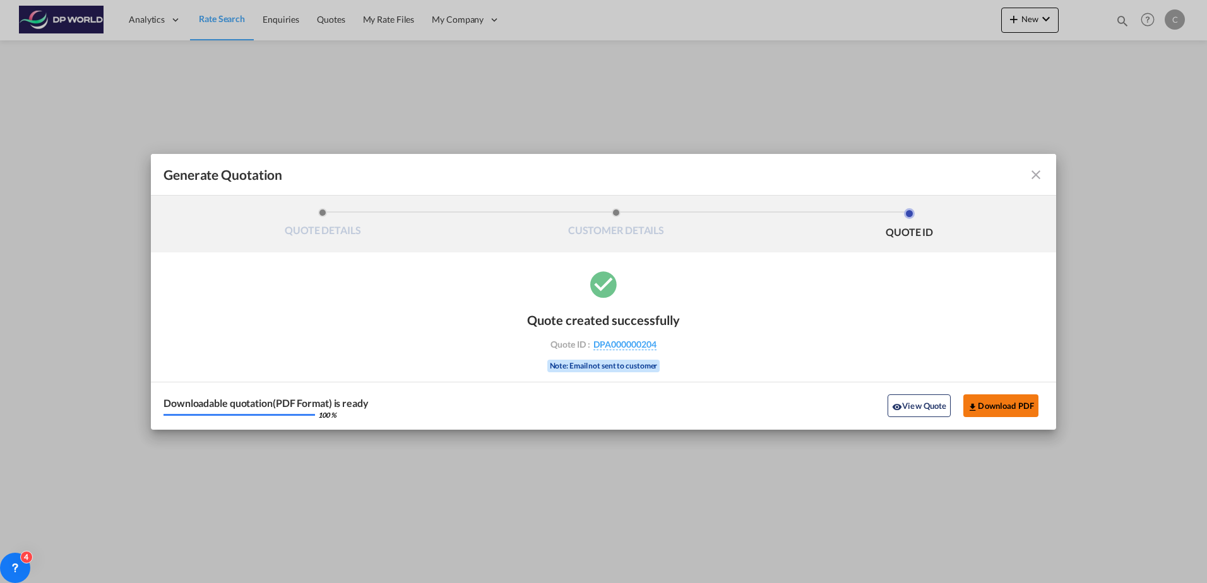
click at [996, 404] on button "Download PDF" at bounding box center [1000, 405] width 75 height 23
